Goal: Information Seeking & Learning: Learn about a topic

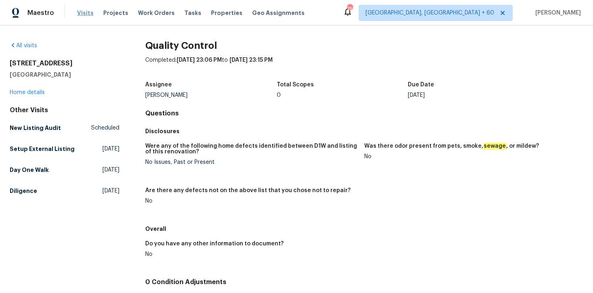
click at [80, 14] on span "Visits" at bounding box center [85, 13] width 17 height 8
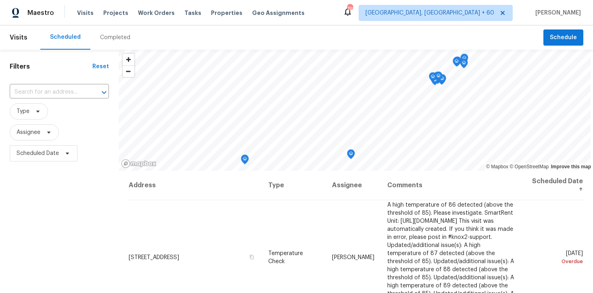
click at [106, 36] on div "Completed" at bounding box center [115, 37] width 30 height 8
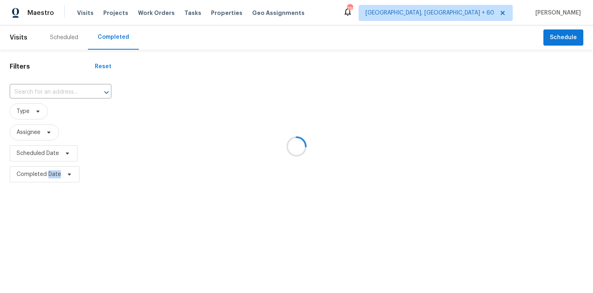
click at [106, 36] on div at bounding box center [296, 146] width 593 height 293
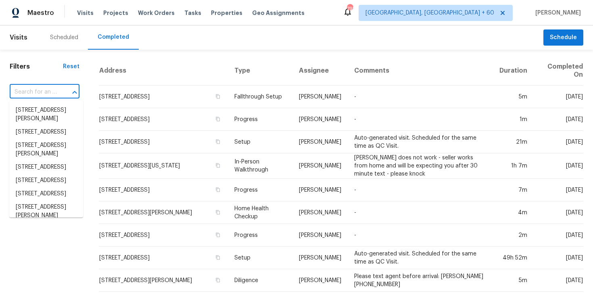
click at [46, 89] on input "text" at bounding box center [33, 92] width 47 height 13
paste input "[STREET_ADDRESS]"
type input "[STREET_ADDRESS]"
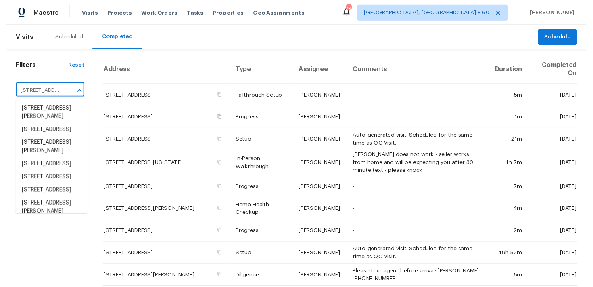
scroll to position [0, 67]
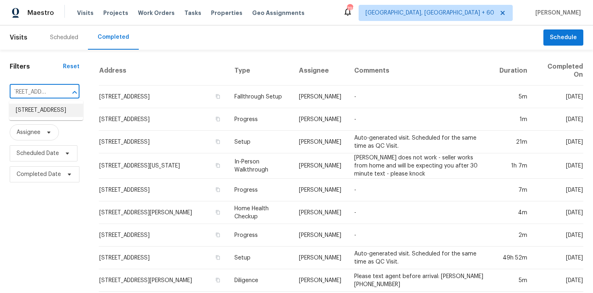
click at [25, 111] on li "[STREET_ADDRESS]" at bounding box center [46, 110] width 74 height 13
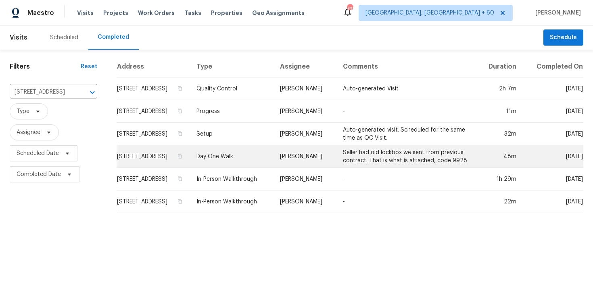
click at [249, 168] on td "Day One Walk" at bounding box center [232, 156] width 84 height 23
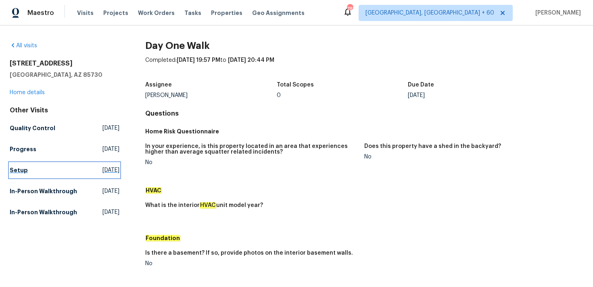
click at [16, 171] on h5 "Setup" at bounding box center [19, 170] width 18 height 8
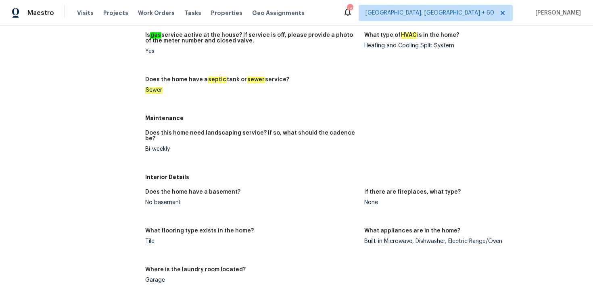
scroll to position [111, 0]
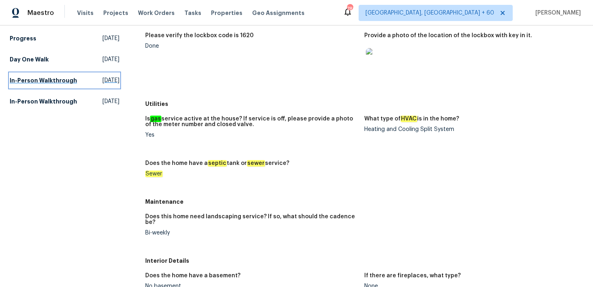
click at [56, 80] on h5 "In-Person Walkthrough" at bounding box center [43, 80] width 67 height 8
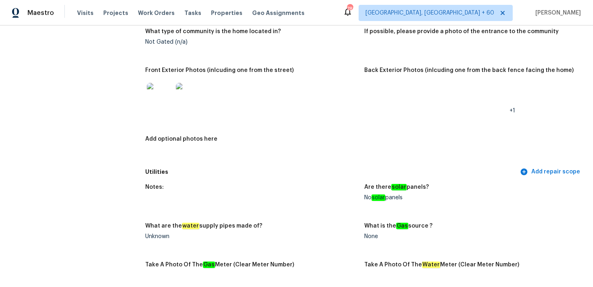
scroll to position [347, 0]
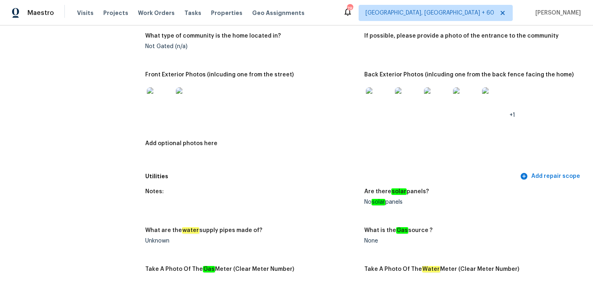
click at [383, 96] on img at bounding box center [379, 100] width 26 height 26
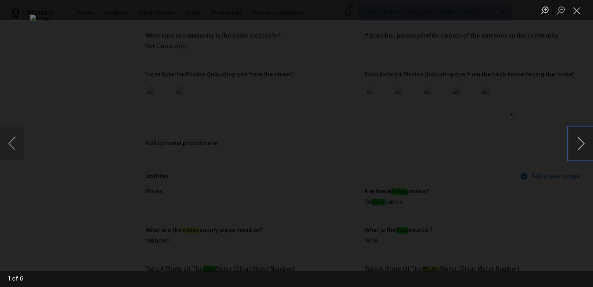
click at [582, 150] on button "Next image" at bounding box center [581, 143] width 24 height 32
click at [15, 138] on button "Previous image" at bounding box center [12, 143] width 24 height 32
click at [579, 155] on button "Next image" at bounding box center [581, 143] width 24 height 32
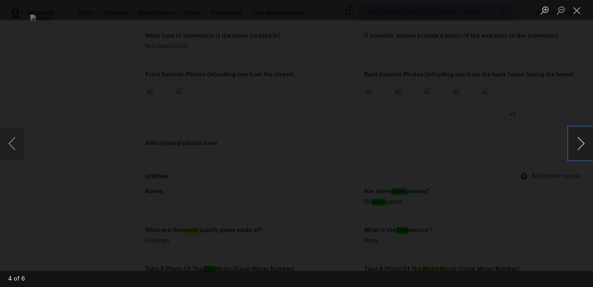
click at [579, 149] on button "Next image" at bounding box center [581, 143] width 24 height 32
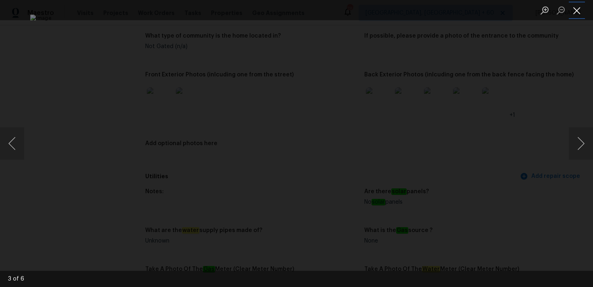
click at [582, 10] on button "Close lightbox" at bounding box center [577, 10] width 16 height 14
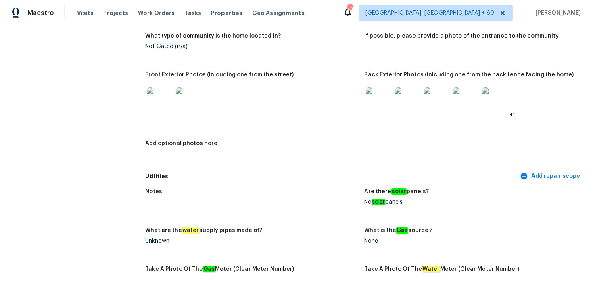
click at [389, 97] on img at bounding box center [379, 100] width 26 height 26
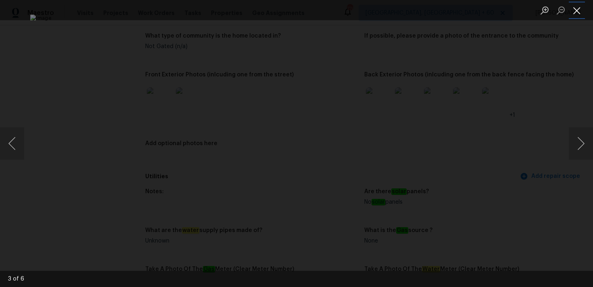
click at [580, 11] on button "Close lightbox" at bounding box center [577, 10] width 16 height 14
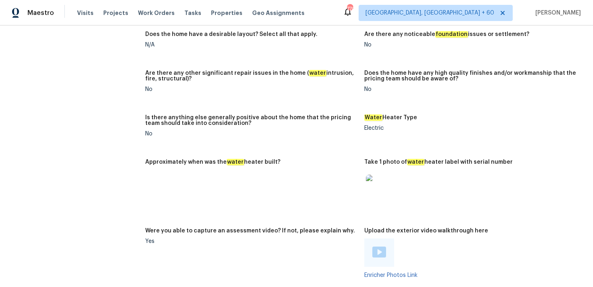
scroll to position [576, 0]
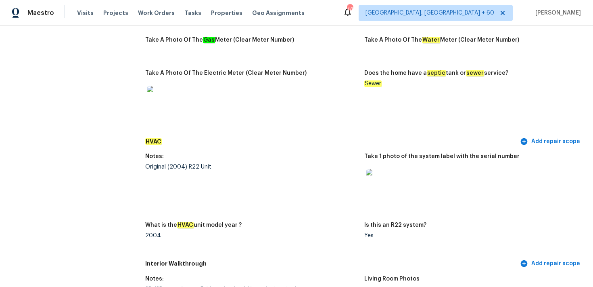
click at [377, 176] on img at bounding box center [379, 182] width 26 height 26
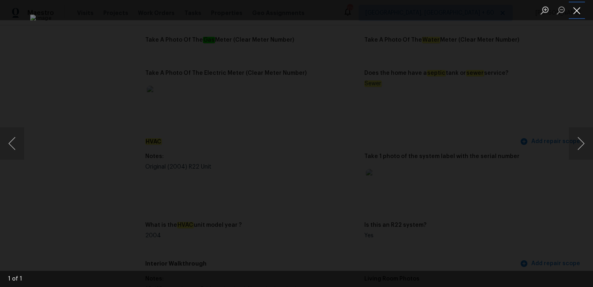
click at [575, 8] on button "Close lightbox" at bounding box center [577, 10] width 16 height 14
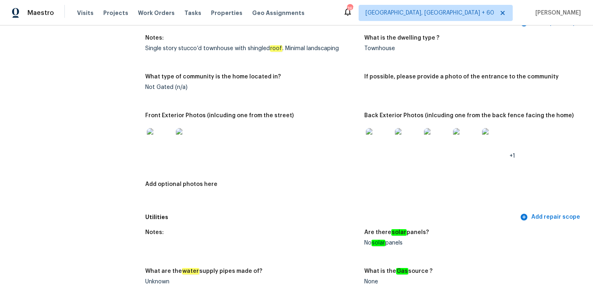
scroll to position [253, 0]
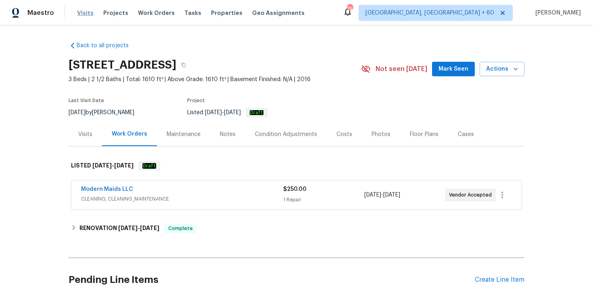
click at [86, 10] on span "Visits" at bounding box center [85, 13] width 17 height 8
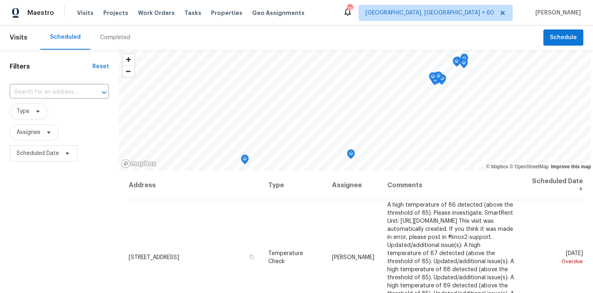
click at [121, 45] on div "Completed" at bounding box center [115, 37] width 50 height 24
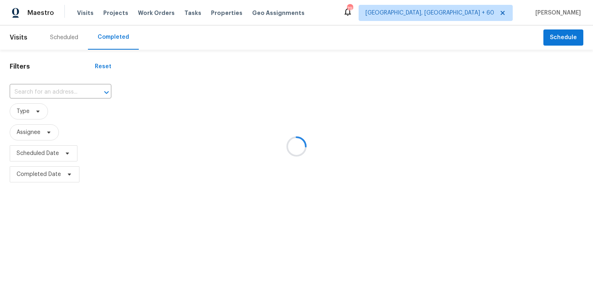
click at [121, 44] on div at bounding box center [296, 146] width 593 height 293
click at [58, 90] on div at bounding box center [296, 146] width 593 height 293
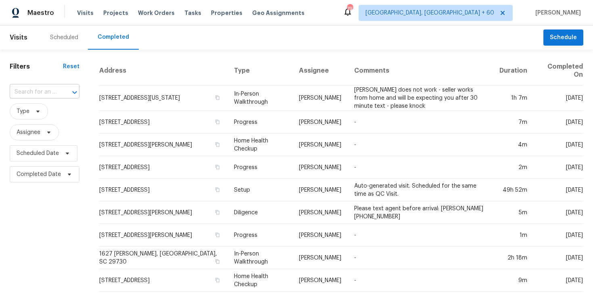
click at [49, 96] on input "text" at bounding box center [33, 92] width 47 height 13
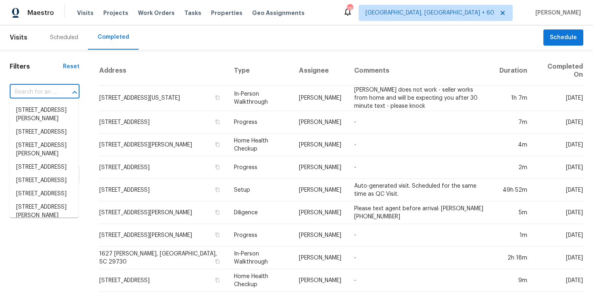
paste input "[STREET_ADDRESS]"
type input "[STREET_ADDRESS]"
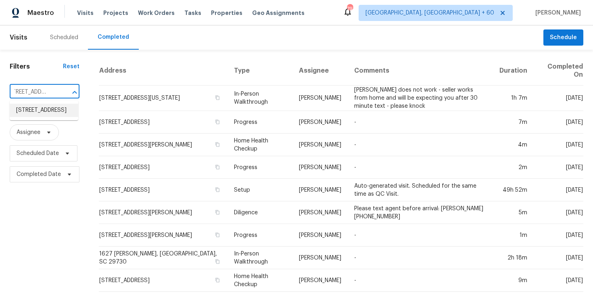
click at [30, 113] on li "[STREET_ADDRESS]" at bounding box center [44, 110] width 69 height 13
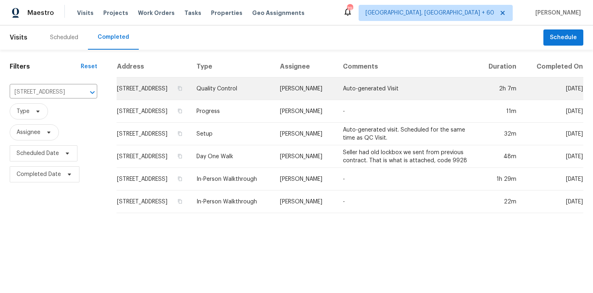
click at [251, 92] on td "Quality Control" at bounding box center [232, 88] width 84 height 23
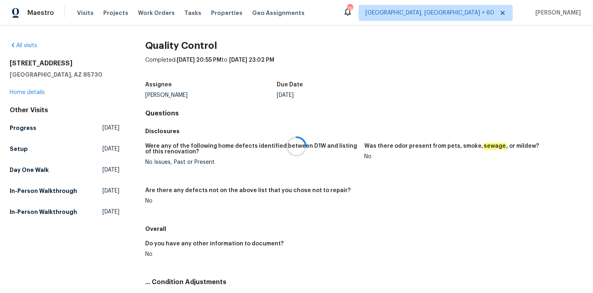
click at [24, 96] on div at bounding box center [296, 146] width 593 height 293
click at [24, 92] on div at bounding box center [296, 146] width 593 height 293
click at [14, 92] on link "Home details" at bounding box center [27, 93] width 35 height 6
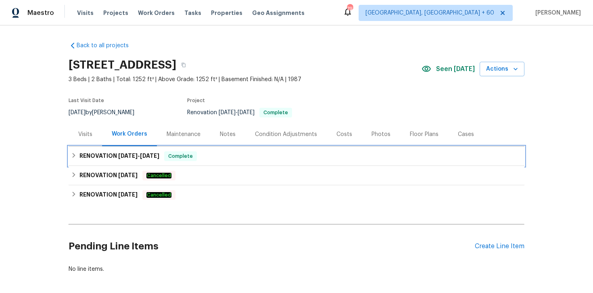
click at [212, 158] on div "RENOVATION 8/25/25 - 8/27/25 Complete" at bounding box center [296, 156] width 451 height 10
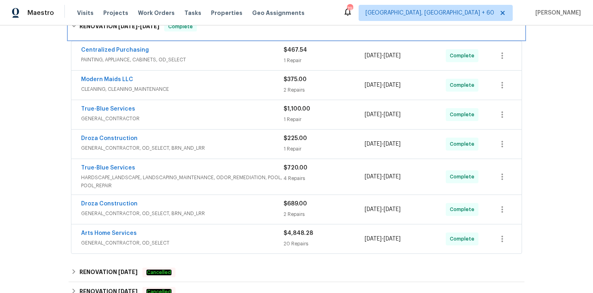
scroll to position [167, 0]
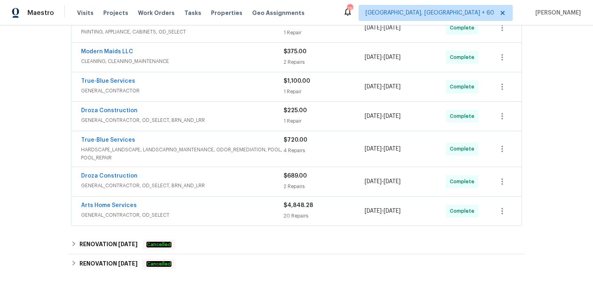
click at [296, 215] on div "20 Repairs" at bounding box center [324, 216] width 81 height 8
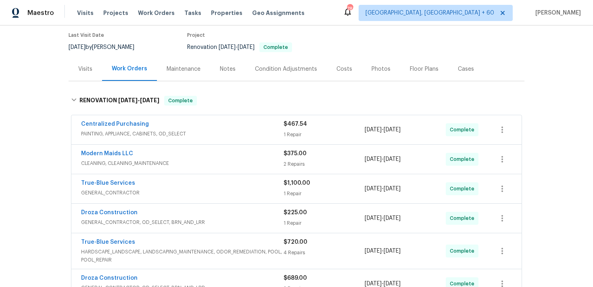
scroll to position [67, 0]
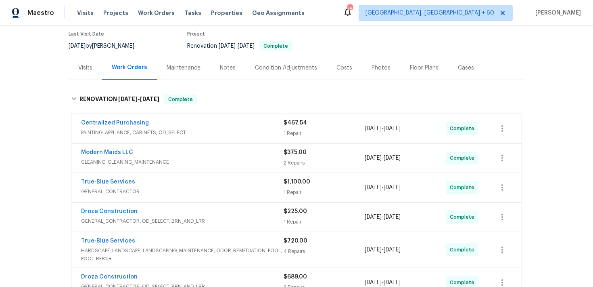
click at [296, 130] on div "1 Repair" at bounding box center [324, 133] width 81 height 8
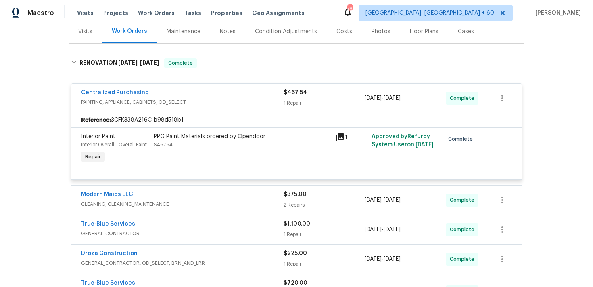
scroll to position [104, 0]
click at [287, 202] on div "2 Repairs" at bounding box center [324, 204] width 81 height 8
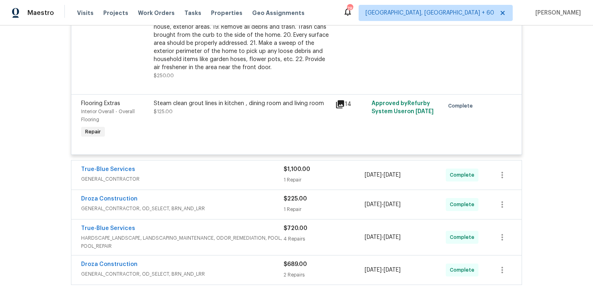
scroll to position [463, 0]
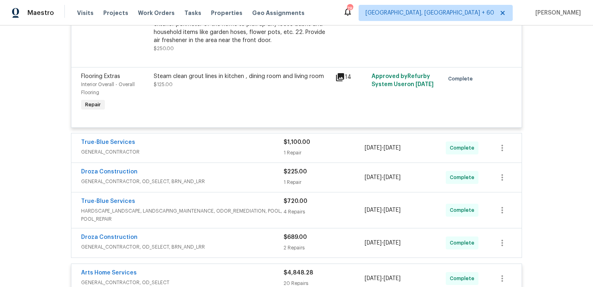
click at [295, 156] on div "1 Repair" at bounding box center [324, 153] width 81 height 8
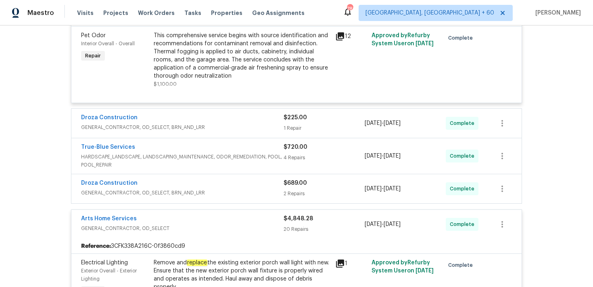
click at [298, 123] on div "$225.00 1 Repair" at bounding box center [324, 122] width 81 height 19
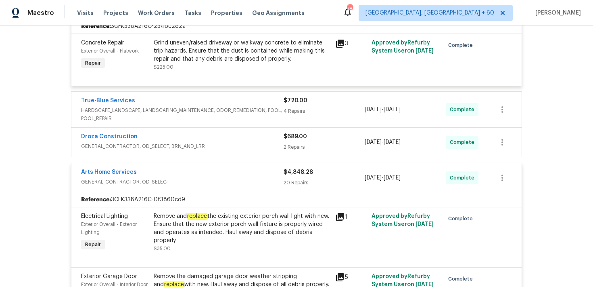
scroll to position [738, 0]
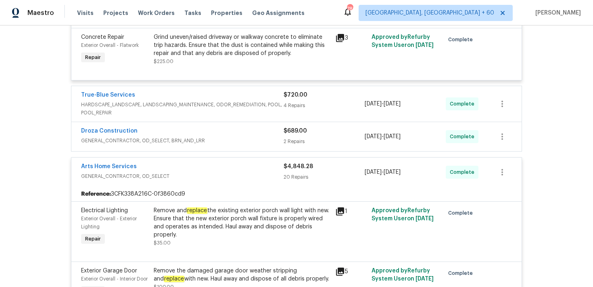
click at [292, 109] on div "4 Repairs" at bounding box center [324, 105] width 81 height 8
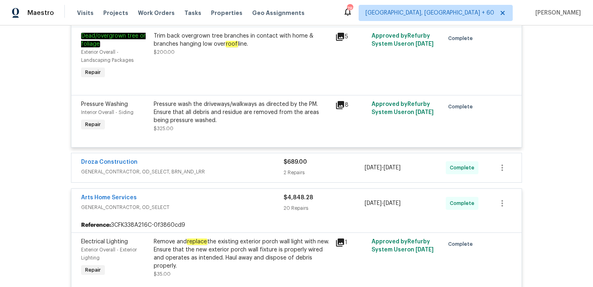
scroll to position [1033, 0]
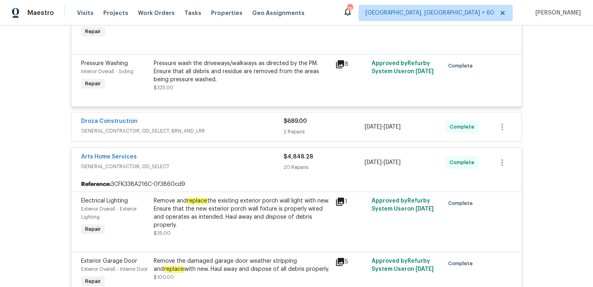
click at [289, 129] on div "$689.00 2 Repairs" at bounding box center [324, 126] width 81 height 19
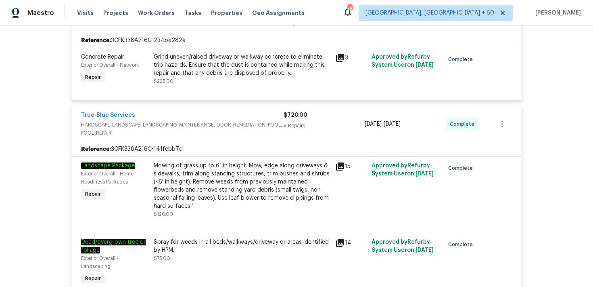
scroll to position [754, 0]
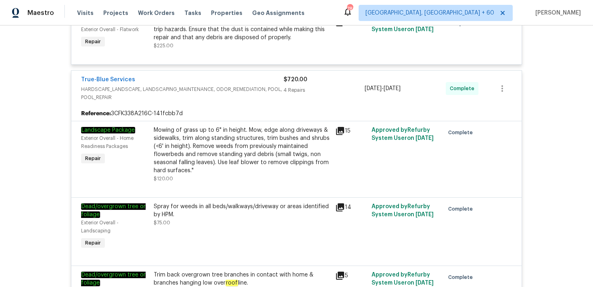
click at [323, 149] on div "Mowing of grass up to 6" in height. Mow, edge along driveways & sidewalks, trim…" at bounding box center [242, 150] width 177 height 48
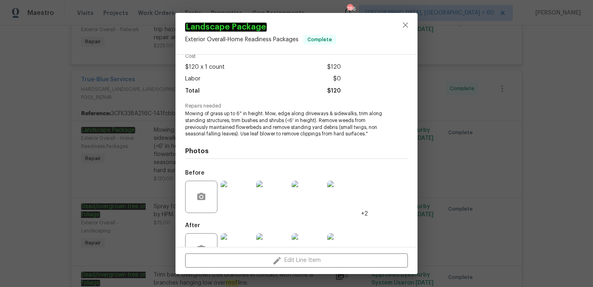
scroll to position [65, 0]
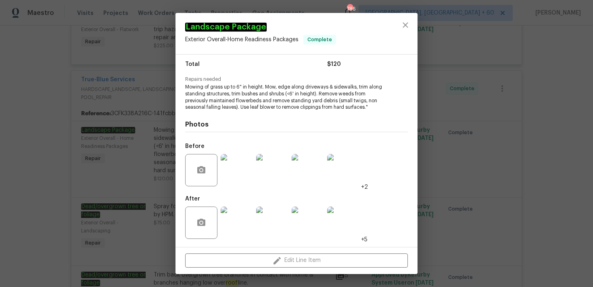
click at [224, 169] on img at bounding box center [237, 170] width 32 height 32
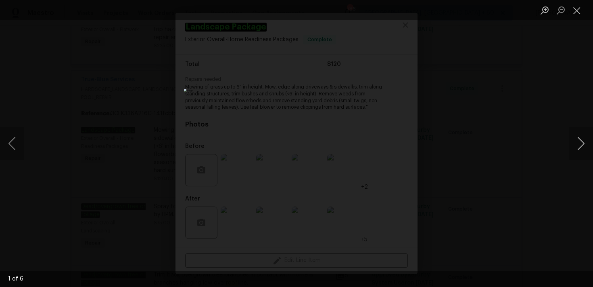
click at [579, 145] on button "Next image" at bounding box center [581, 143] width 24 height 32
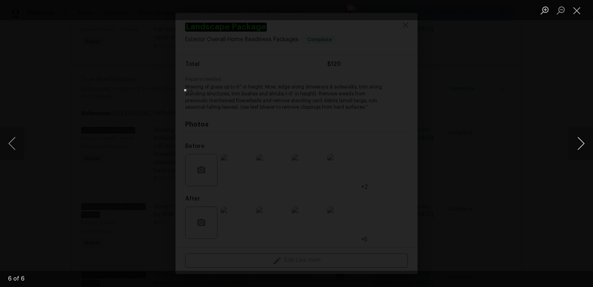
click at [579, 145] on button "Next image" at bounding box center [581, 143] width 24 height 32
click at [588, 145] on button "Next image" at bounding box center [581, 143] width 24 height 32
click at [586, 144] on button "Next image" at bounding box center [581, 143] width 24 height 32
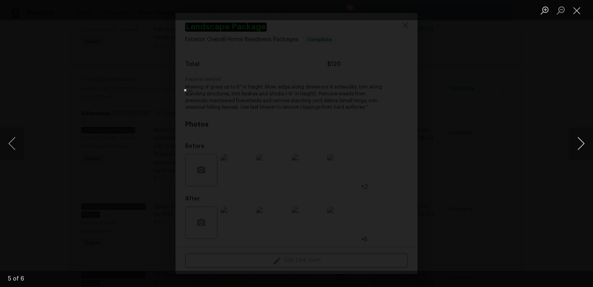
click at [586, 144] on button "Next image" at bounding box center [581, 143] width 24 height 32
click at [17, 142] on button "Previous image" at bounding box center [12, 143] width 24 height 32
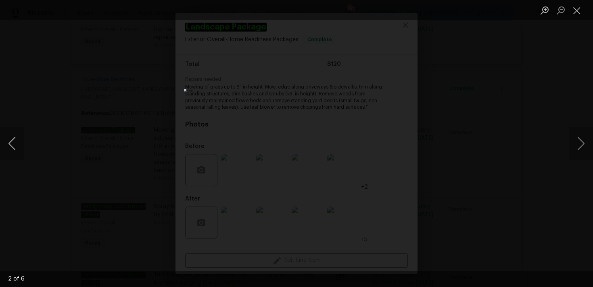
click at [19, 142] on button "Previous image" at bounding box center [12, 143] width 24 height 32
click at [576, 10] on button "Close lightbox" at bounding box center [577, 10] width 16 height 14
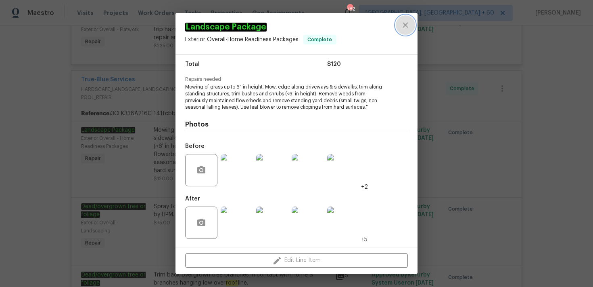
click at [403, 31] on button "close" at bounding box center [405, 24] width 19 height 19
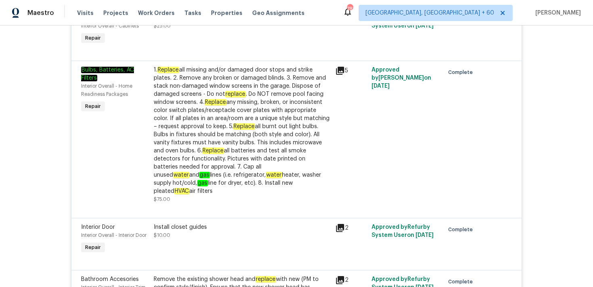
scroll to position [2559, 0]
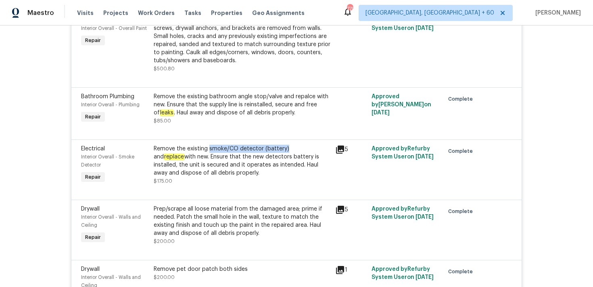
drag, startPoint x: 209, startPoint y: 148, endPoint x: 285, endPoint y: 150, distance: 75.9
click at [285, 150] on div "Remove the existing smoke/CO detector (battery) and replace with new. Ensure th…" at bounding box center [242, 160] width 177 height 32
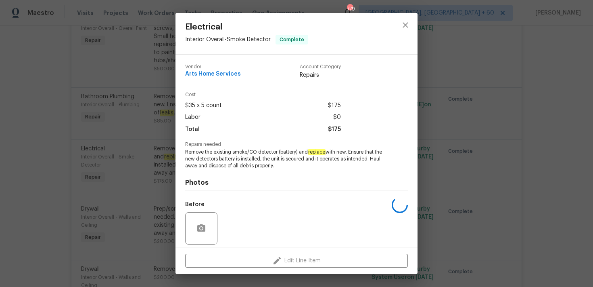
copy div "smoke/CO detector (battery)"
click at [101, 73] on div "Electrical Interior Overall - Smoke Detector Complete Vendor Arts Home Services…" at bounding box center [296, 143] width 593 height 287
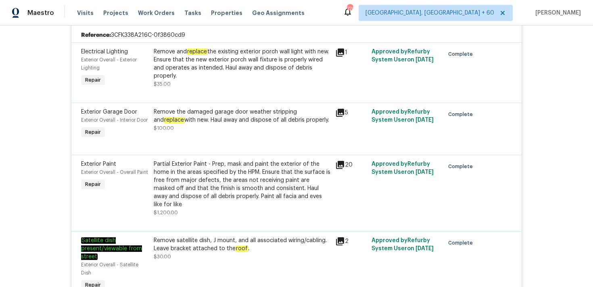
scroll to position [1469, 0]
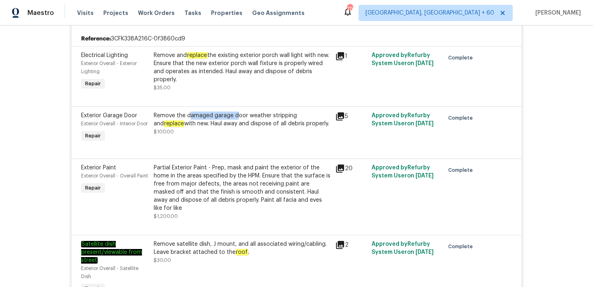
drag, startPoint x: 189, startPoint y: 120, endPoint x: 235, endPoint y: 120, distance: 46.0
click at [235, 120] on div "Remove the damaged garage door weather stripping and replace with new. Haul awa…" at bounding box center [242, 119] width 177 height 16
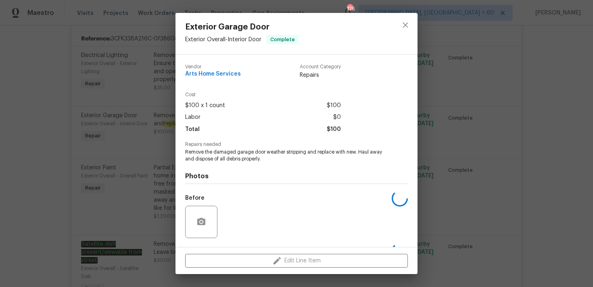
click at [235, 120] on div "Labor $0" at bounding box center [263, 117] width 156 height 12
drag, startPoint x: 213, startPoint y: 151, endPoint x: 260, endPoint y: 150, distance: 47.2
click at [260, 150] on span "Remove the damaged garage door weather stripping and replace with new. Haul awa…" at bounding box center [285, 156] width 201 height 14
drag, startPoint x: 262, startPoint y: 151, endPoint x: 214, endPoint y: 149, distance: 48.5
click at [214, 149] on span "Remove the damaged garage door weather stripping and replace with new. Haul awa…" at bounding box center [285, 156] width 201 height 14
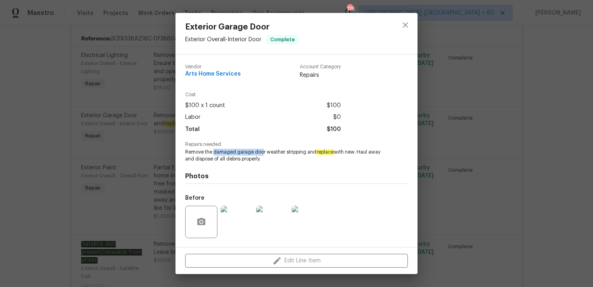
copy span "damaged garage doo"
click at [406, 25] on icon "close" at bounding box center [405, 24] width 5 height 5
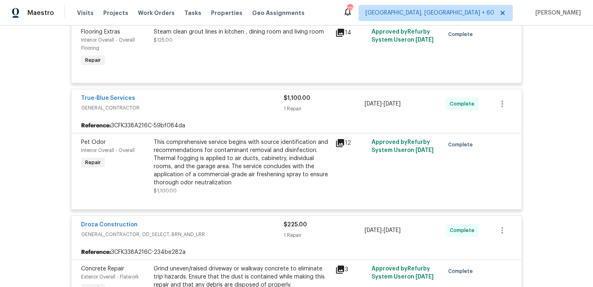
scroll to position [513, 0]
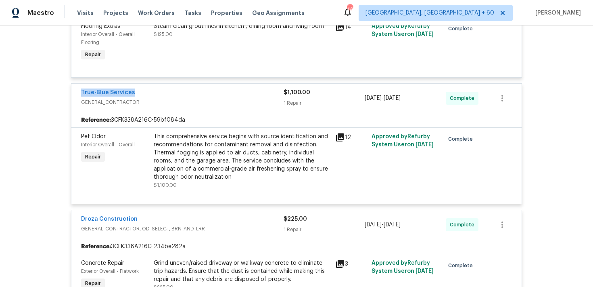
drag, startPoint x: 80, startPoint y: 91, endPoint x: 147, endPoint y: 91, distance: 67.4
click at [147, 91] on div "True-Blue Services GENERAL_CONTRACTOR $1,100.00 1 Repair 8/25/2025 - 8/27/2025 …" at bounding box center [296, 98] width 450 height 29
copy link "True-Blue Services"
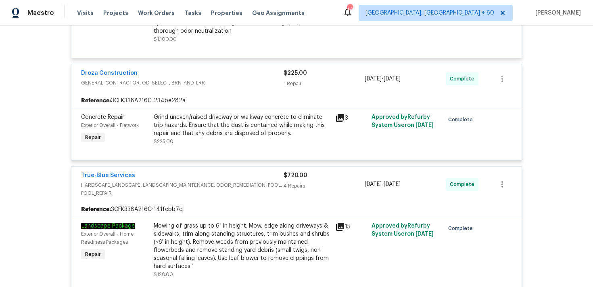
scroll to position [662, 0]
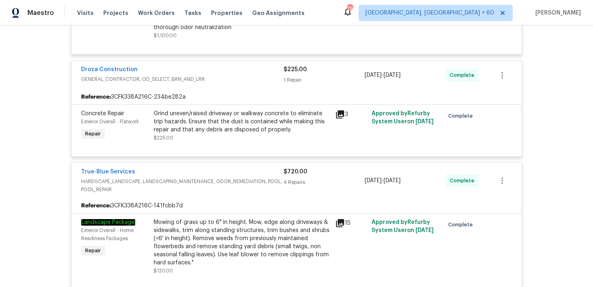
click at [291, 130] on div "Grind uneven/raised driveway or walkway concrete to eliminate trip hazards. Ens…" at bounding box center [242, 121] width 177 height 24
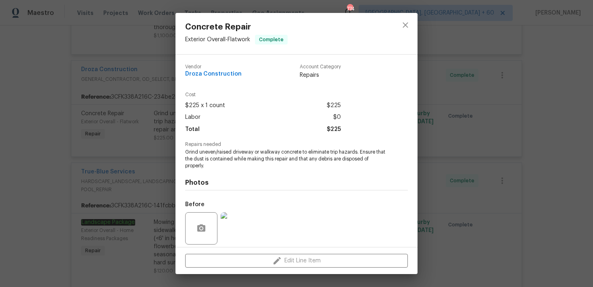
scroll to position [58, 0]
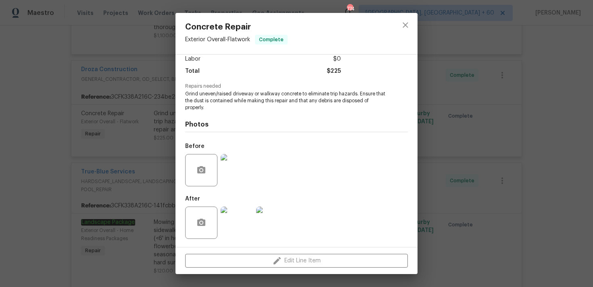
click at [235, 170] on img at bounding box center [237, 170] width 32 height 32
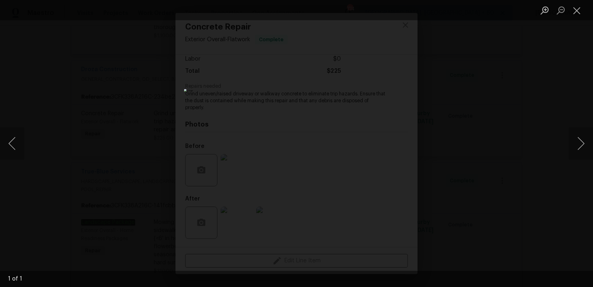
click at [100, 162] on div "Lightbox" at bounding box center [296, 143] width 593 height 287
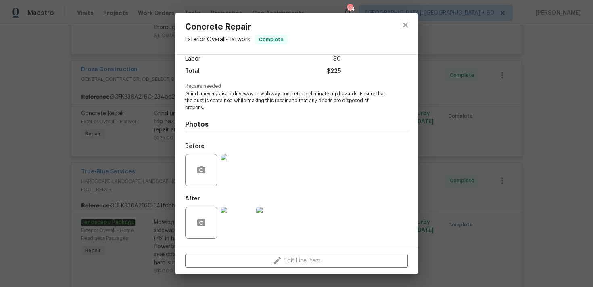
click at [132, 194] on div "Concrete Repair Exterior Overall - Flatwork Complete Vendor Droza Construction …" at bounding box center [296, 143] width 593 height 287
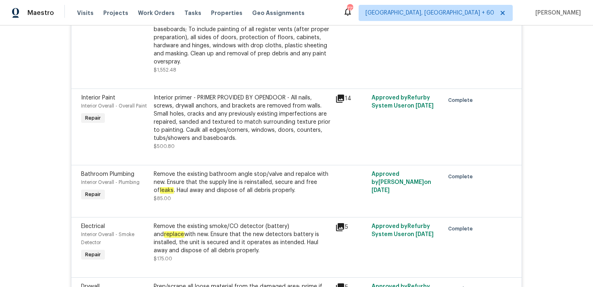
scroll to position [2484, 0]
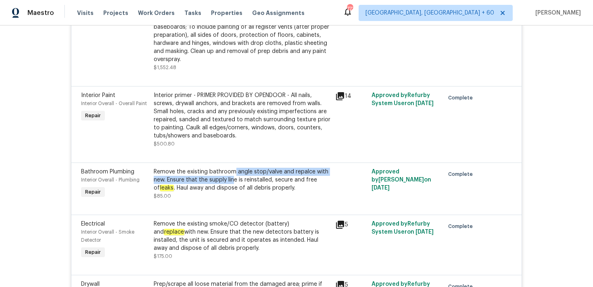
click at [235, 174] on div "Remove the existing bathroom angle stop/valve and repalce with new. Ensure that…" at bounding box center [242, 179] width 177 height 24
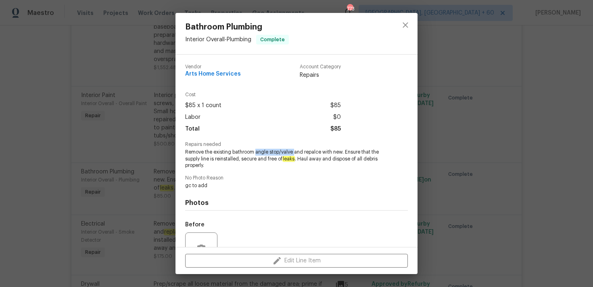
drag, startPoint x: 256, startPoint y: 153, endPoint x: 295, endPoint y: 153, distance: 38.7
click at [295, 153] on span "Remove the existing bathroom angle stop/valve and repalce with new. Ensure that…" at bounding box center [285, 159] width 201 height 20
copy span "angle stop/valve"
click at [404, 32] on button "close" at bounding box center [405, 24] width 19 height 19
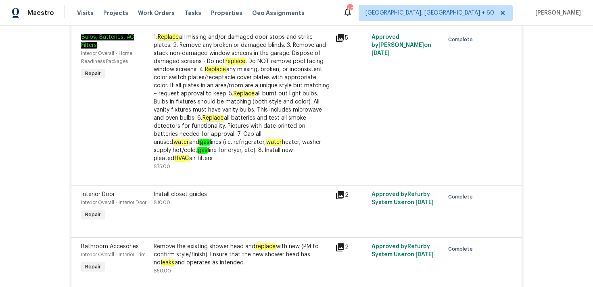
scroll to position [688, 0]
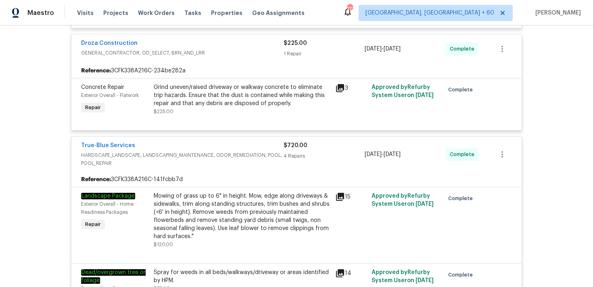
click at [330, 213] on div "Mowing of grass up to 6" in height. Mow, edge along driveways & sidewalks, trim…" at bounding box center [242, 216] width 177 height 48
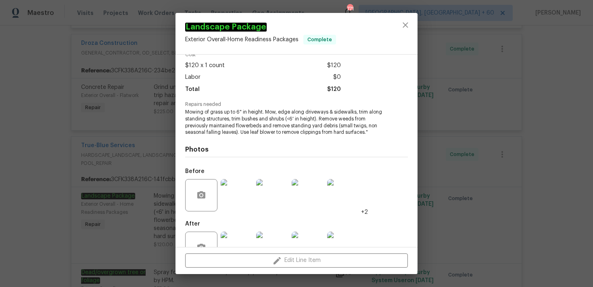
scroll to position [65, 0]
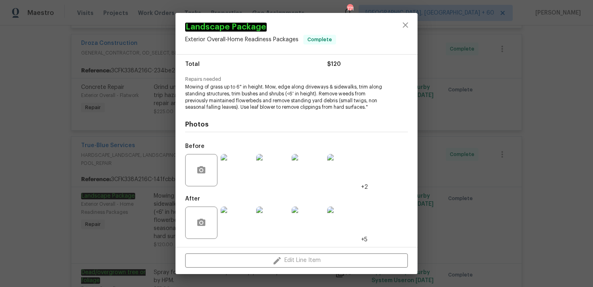
click at [240, 175] on img at bounding box center [237, 170] width 32 height 32
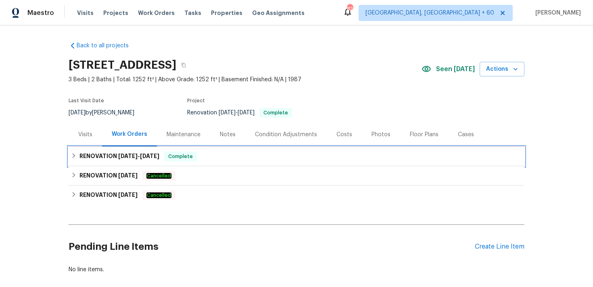
click at [222, 160] on div "RENOVATION [DATE] - [DATE] Complete" at bounding box center [296, 156] width 451 height 10
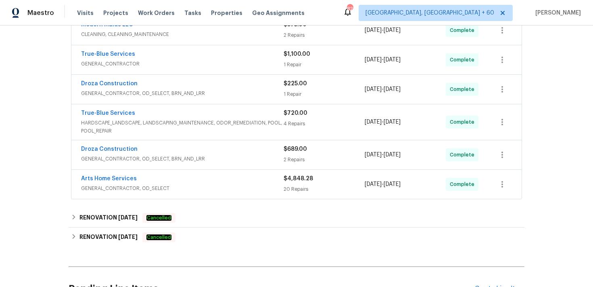
scroll to position [221, 0]
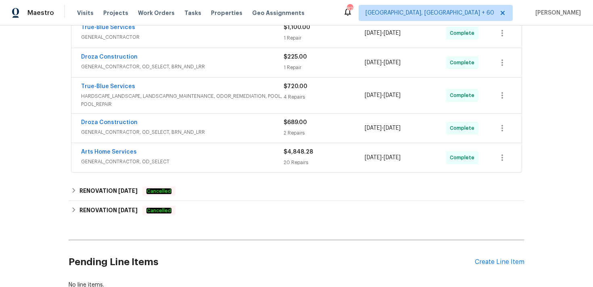
click at [295, 164] on div "20 Repairs" at bounding box center [324, 162] width 81 height 8
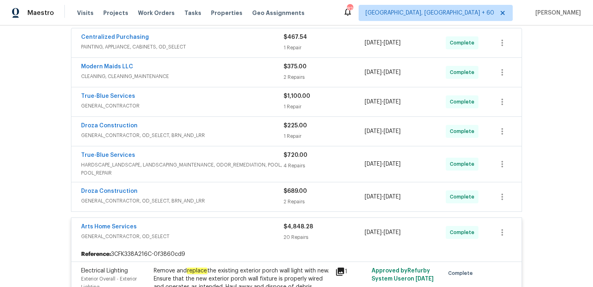
scroll to position [159, 0]
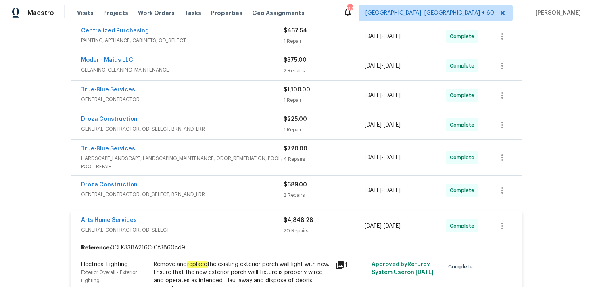
click at [295, 193] on div "2 Repairs" at bounding box center [324, 195] width 81 height 8
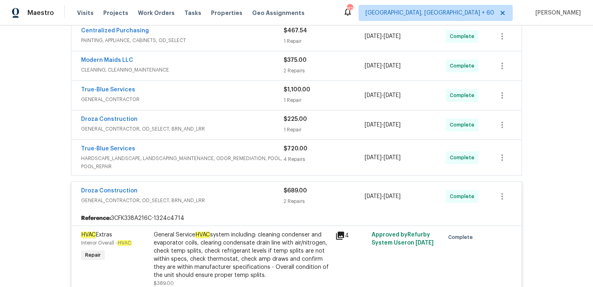
click at [289, 159] on div "4 Repairs" at bounding box center [324, 159] width 81 height 8
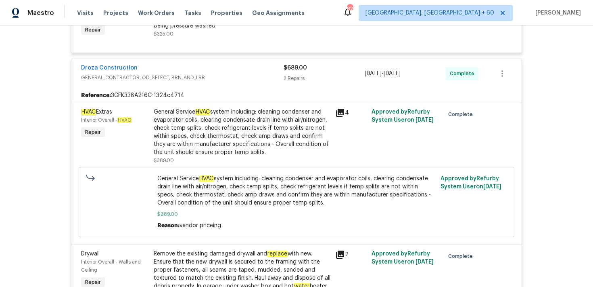
scroll to position [548, 0]
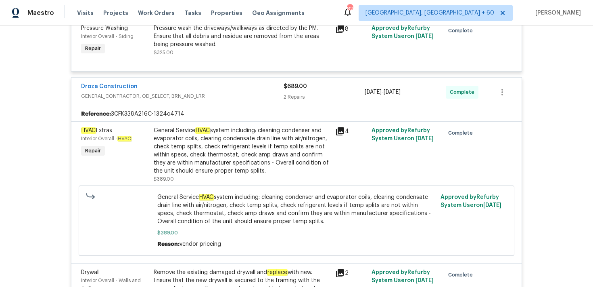
drag, startPoint x: 208, startPoint y: 91, endPoint x: 188, endPoint y: 80, distance: 23.3
click at [188, 80] on div "Droza Construction GENERAL_CONTRACTOR, OD_SELECT, BRN_AND_LRR $689.00 2 Repairs…" at bounding box center [296, 91] width 450 height 29
click at [555, 94] on div "Back to all projects 3960 S Cedarwood Way, Tucson, AZ 85730 3 Beds | 2 Baths | …" at bounding box center [296, 155] width 593 height 261
